Goal: Obtain resource: Obtain resource

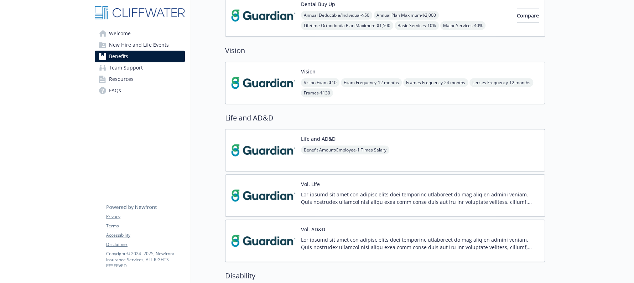
scroll to position [311, 0]
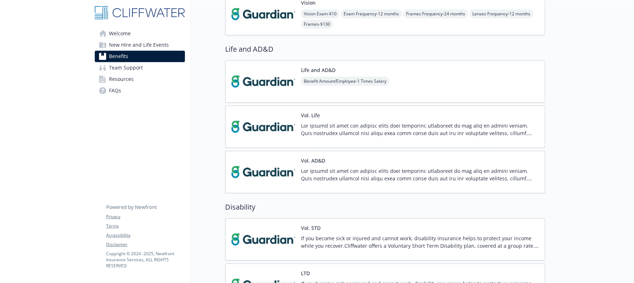
click at [297, 182] on div "Vol. AD&D" at bounding box center [385, 172] width 308 height 30
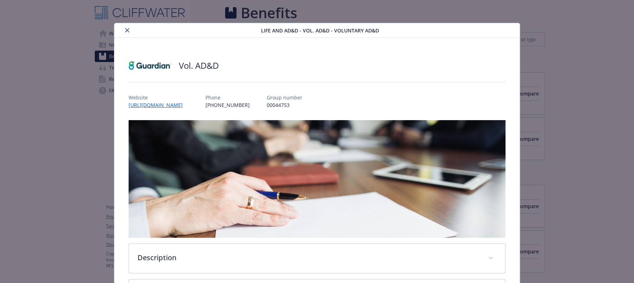
scroll to position [311, 0]
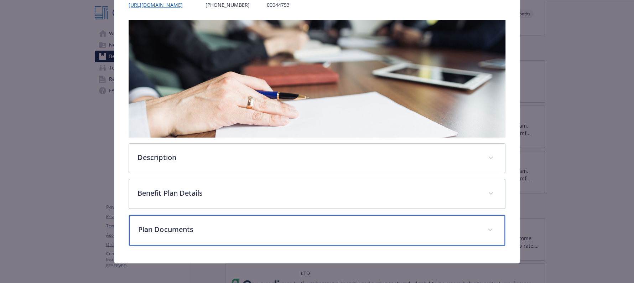
click at [266, 236] on div "Plan Documents" at bounding box center [317, 230] width 376 height 31
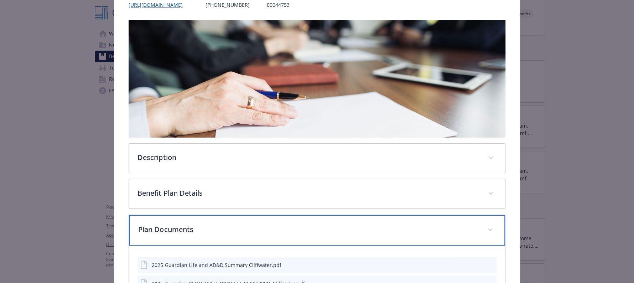
scroll to position [217, 0]
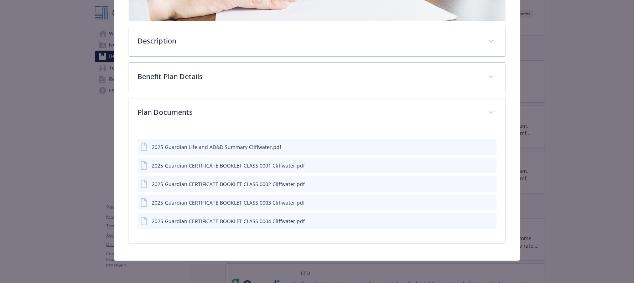
click at [487, 145] on icon "preview file" at bounding box center [490, 146] width 6 height 5
